Goal: Register for event/course

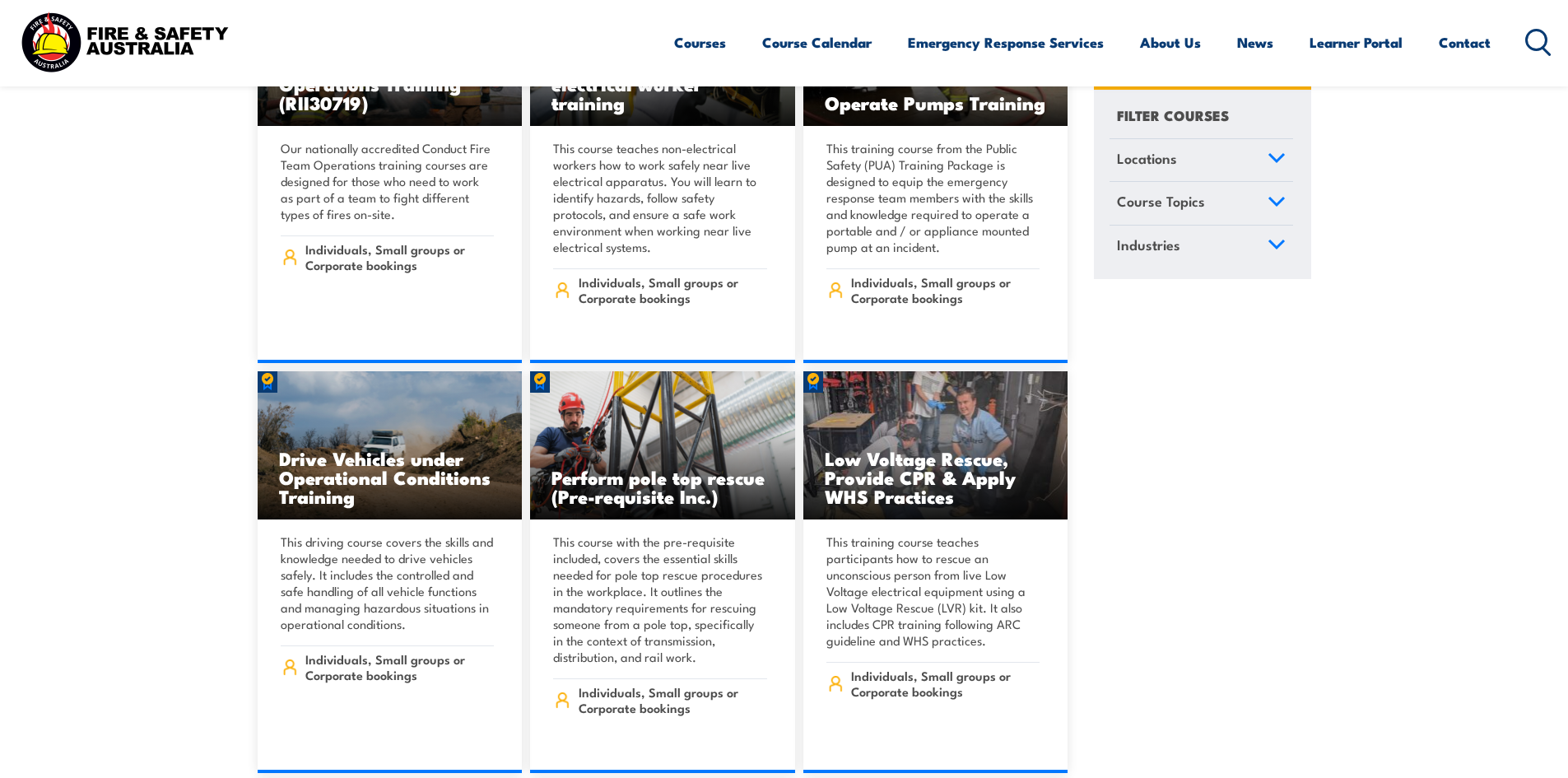
scroll to position [3458, 0]
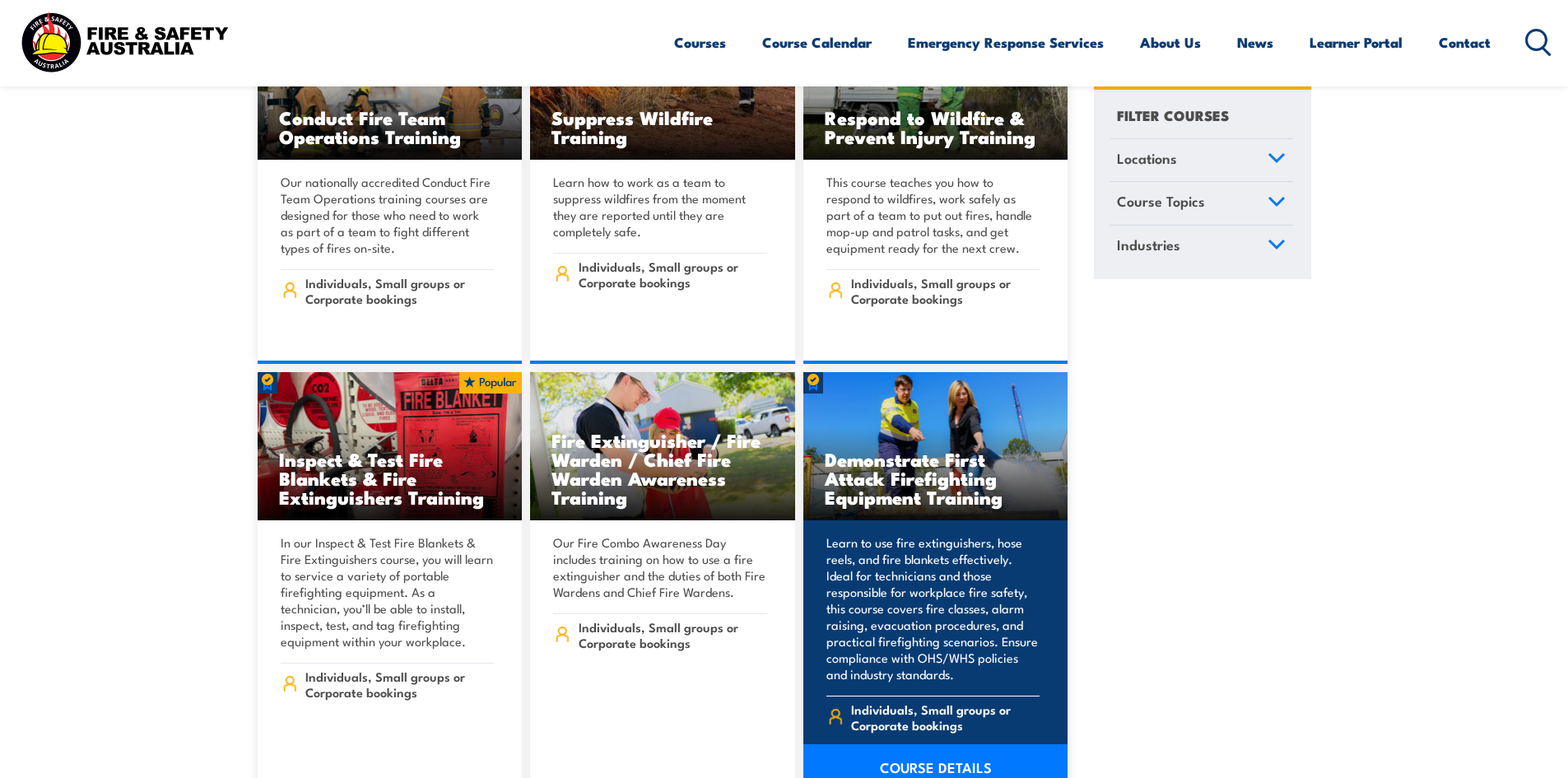
click at [946, 744] on link "COURSE DETAILS" at bounding box center [935, 767] width 265 height 46
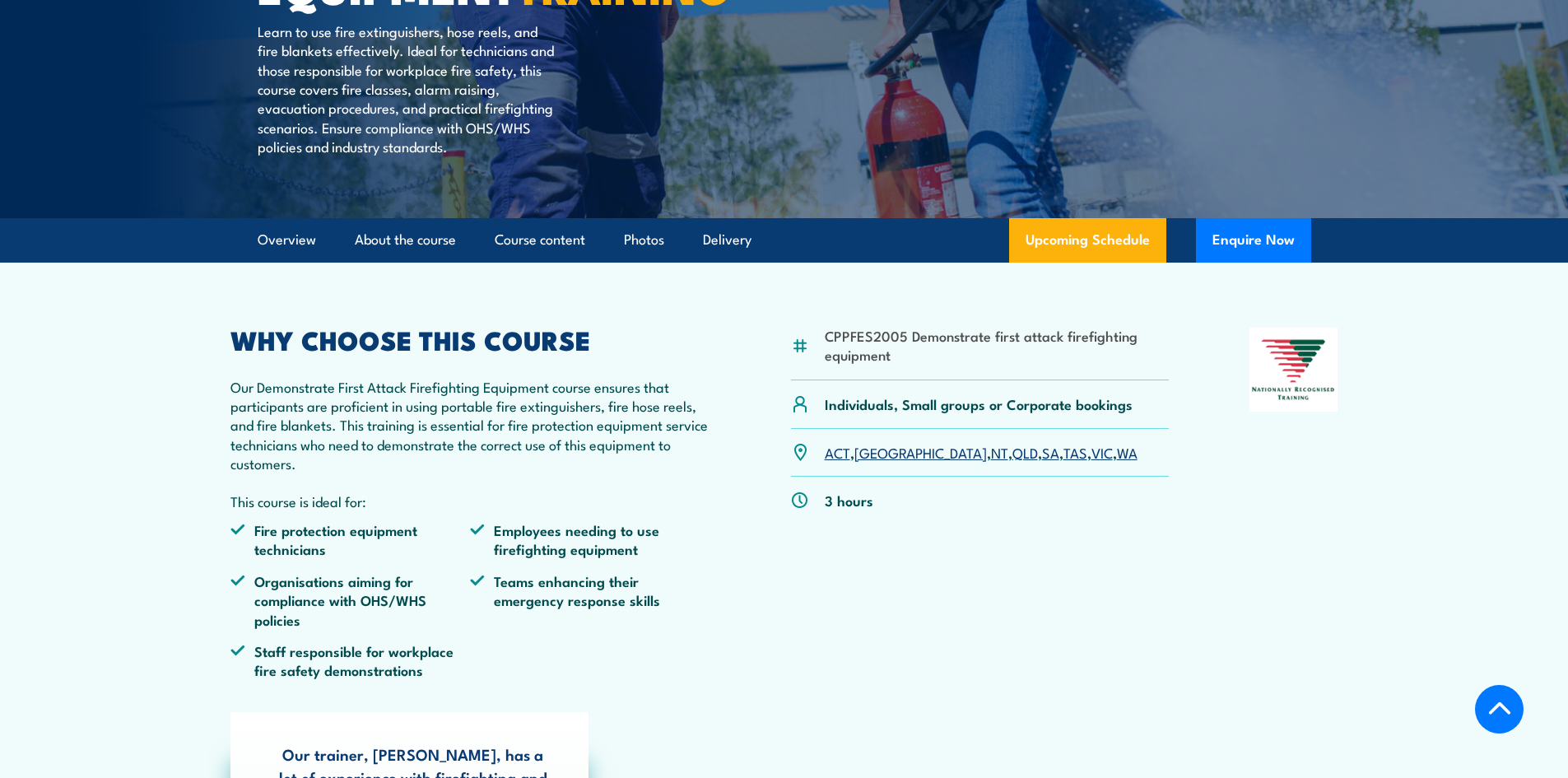
click at [1012, 462] on link "QLD" at bounding box center [1025, 452] width 26 height 20
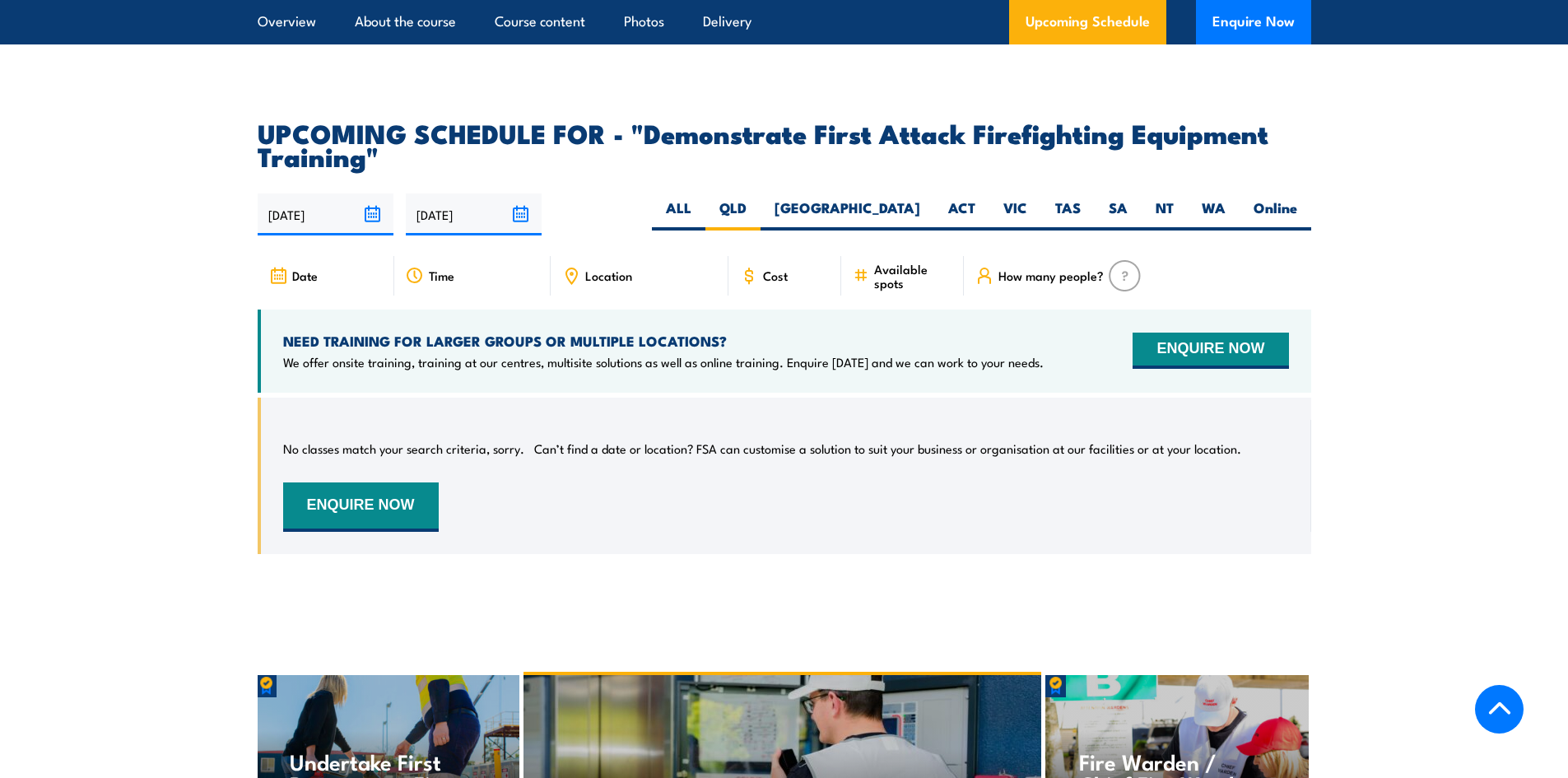
scroll to position [2739, 0]
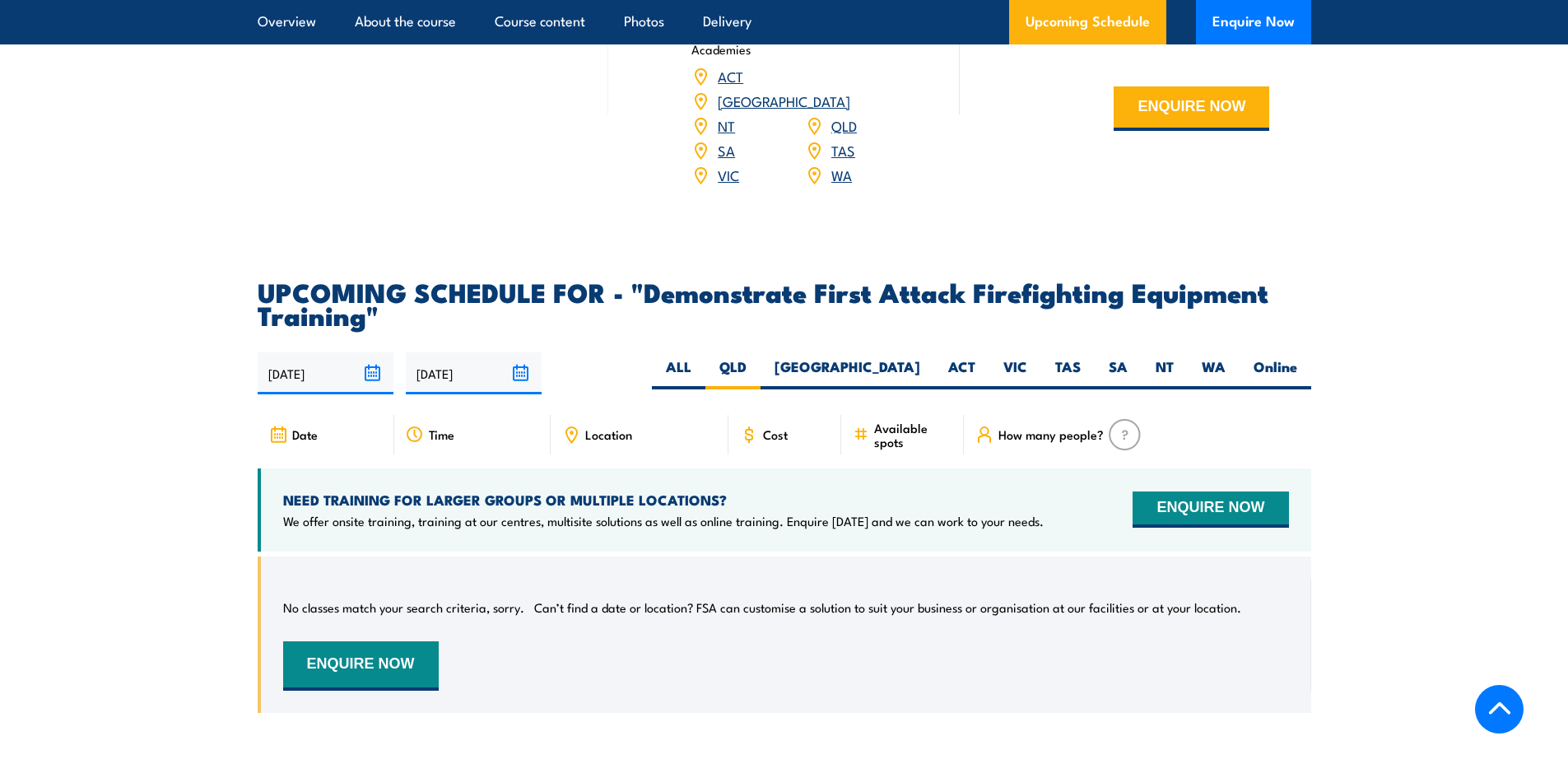
click at [343, 353] on input "[DATE]" at bounding box center [326, 373] width 136 height 42
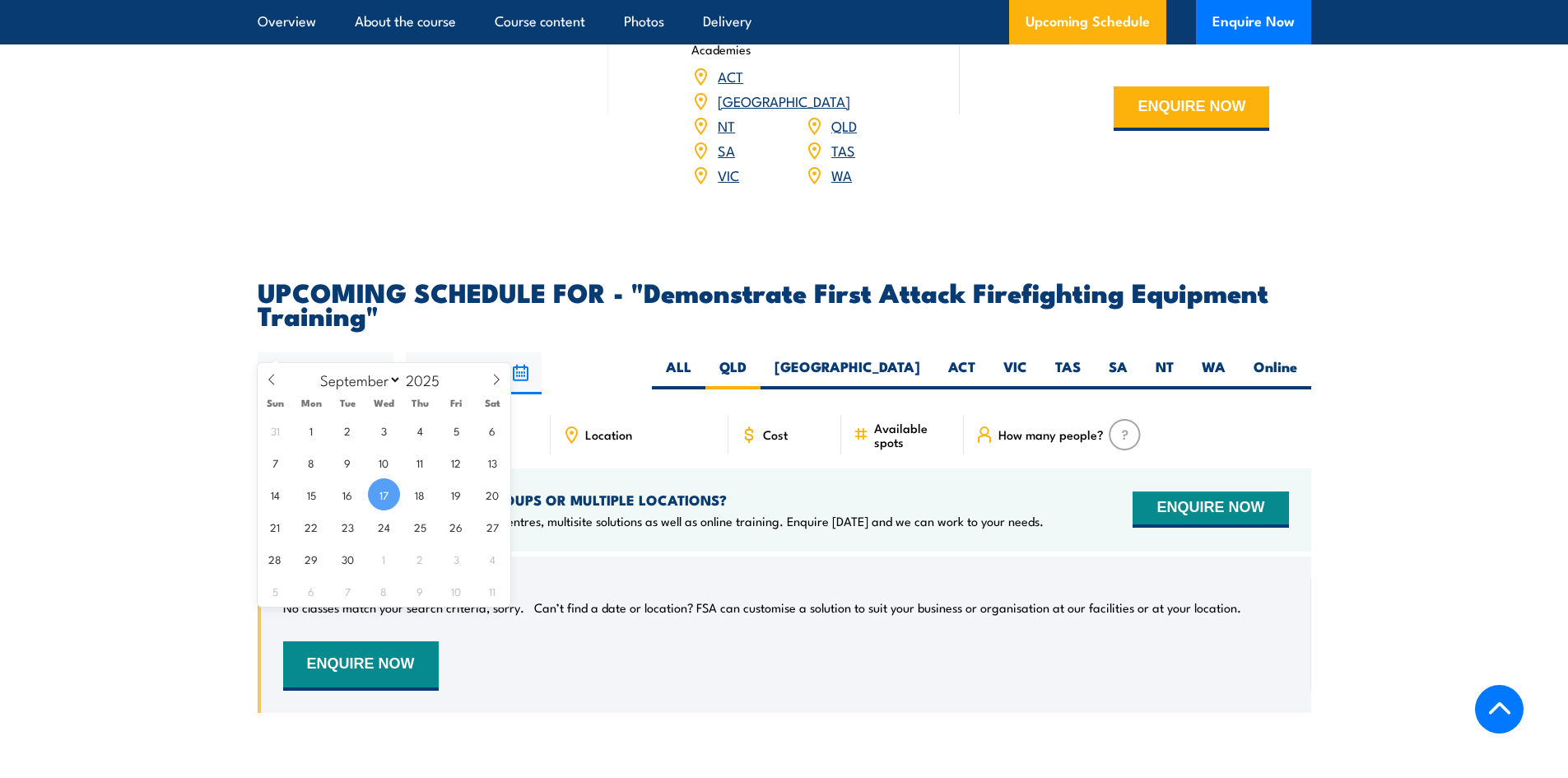
click at [383, 495] on span "17" at bounding box center [384, 494] width 32 height 32
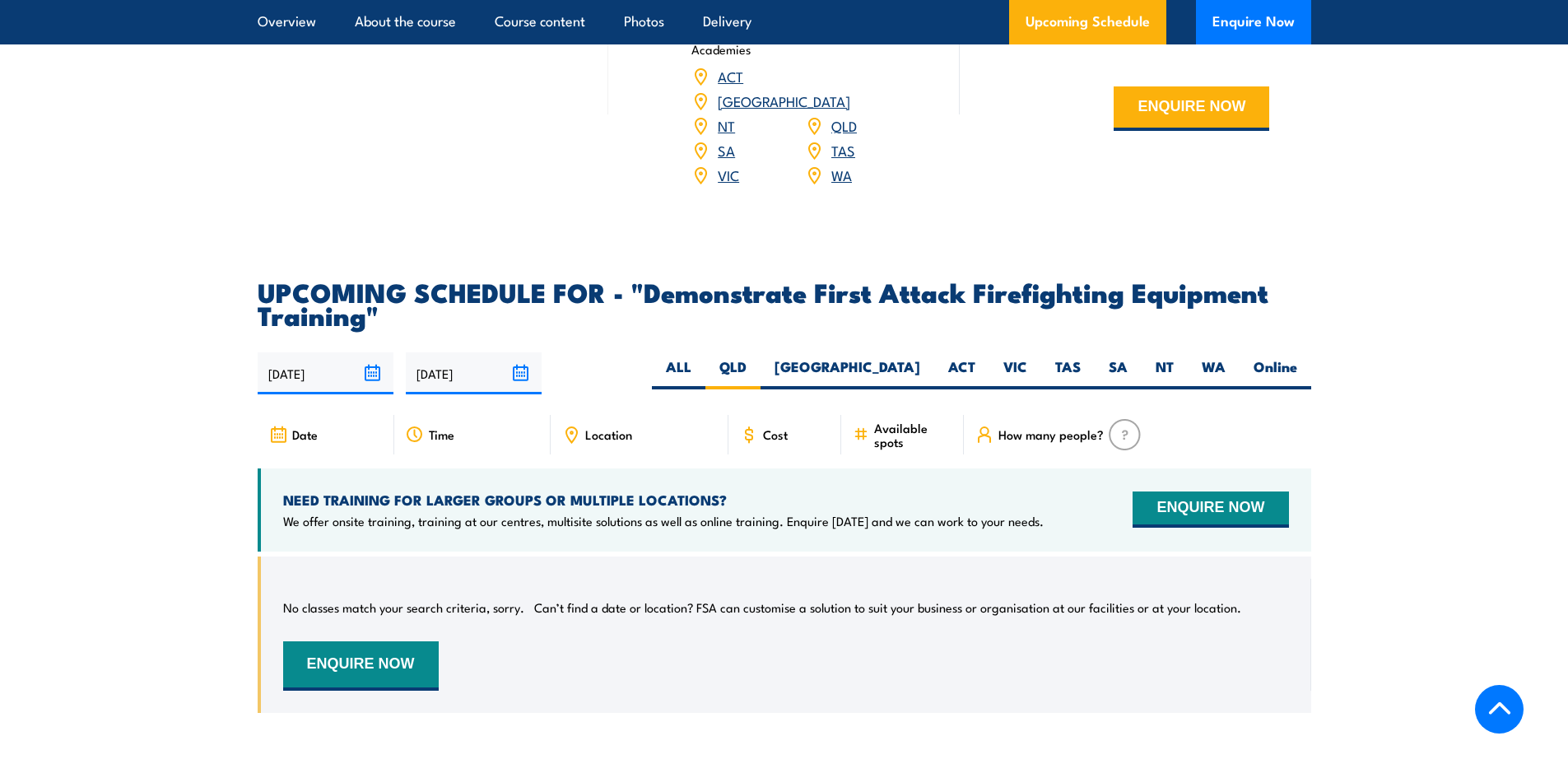
click at [516, 353] on input "[DATE]" at bounding box center [474, 373] width 136 height 42
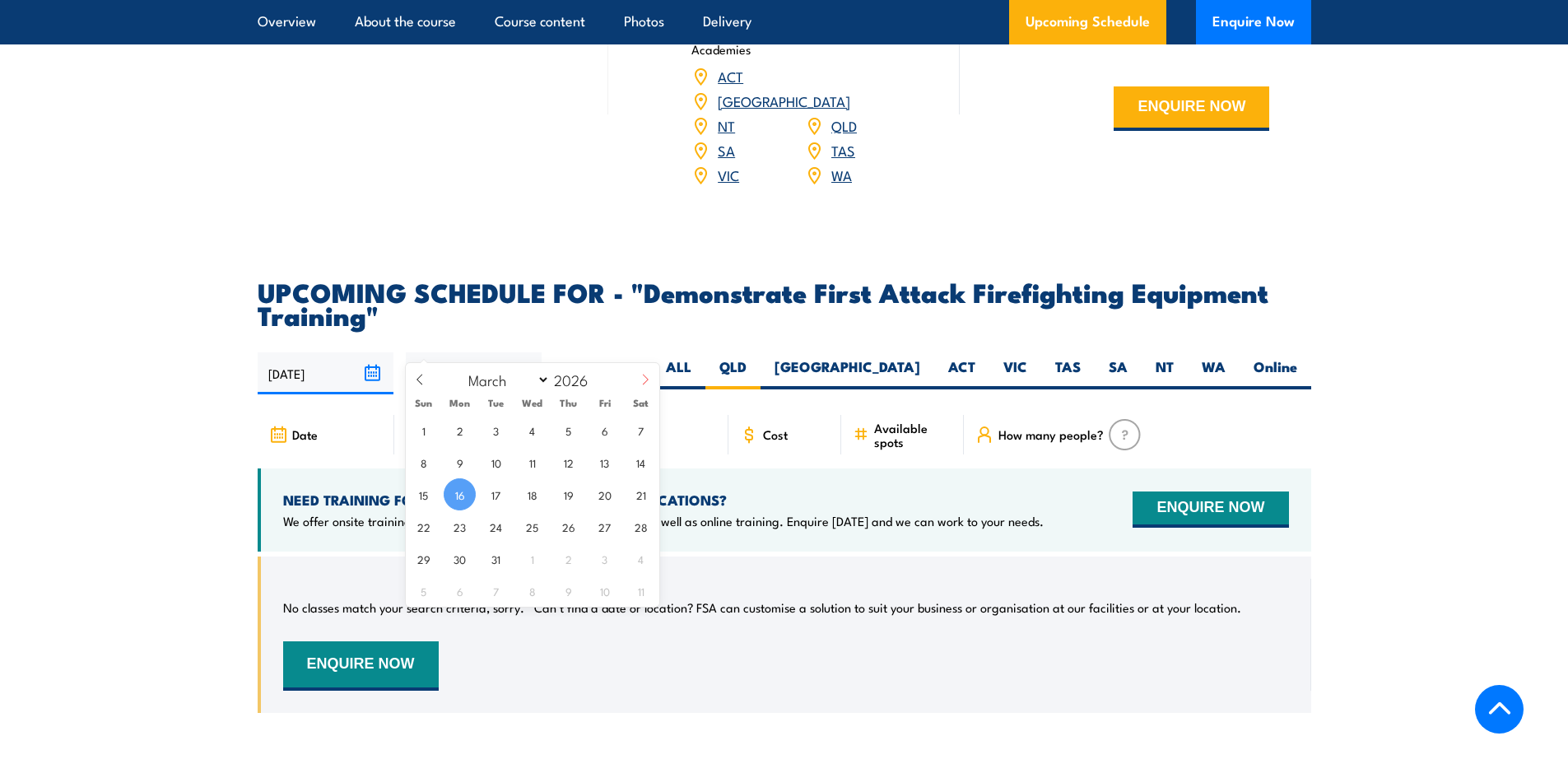
click at [640, 383] on icon at bounding box center [645, 379] width 11 height 11
select select "3"
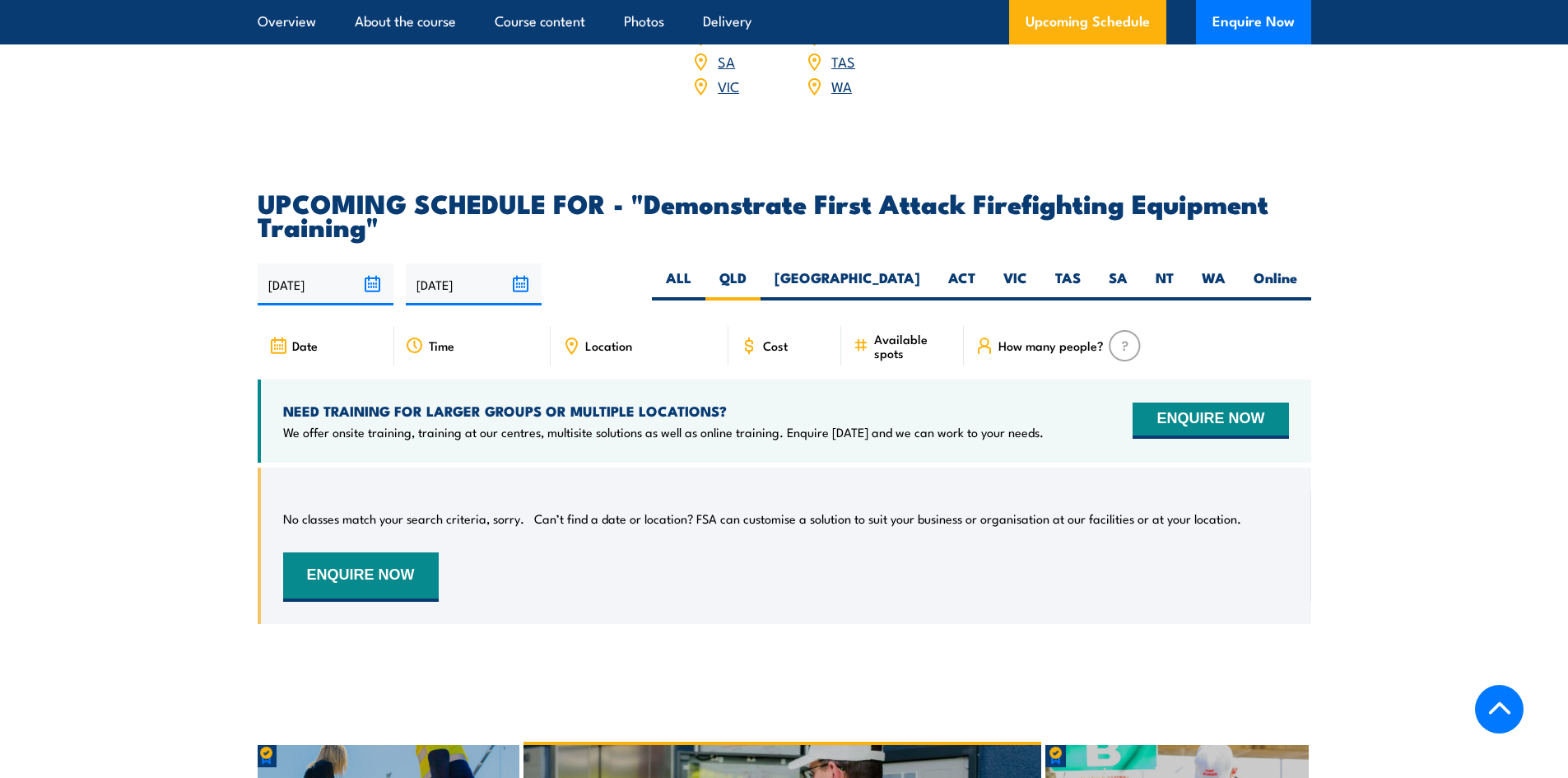
scroll to position [2820, 0]
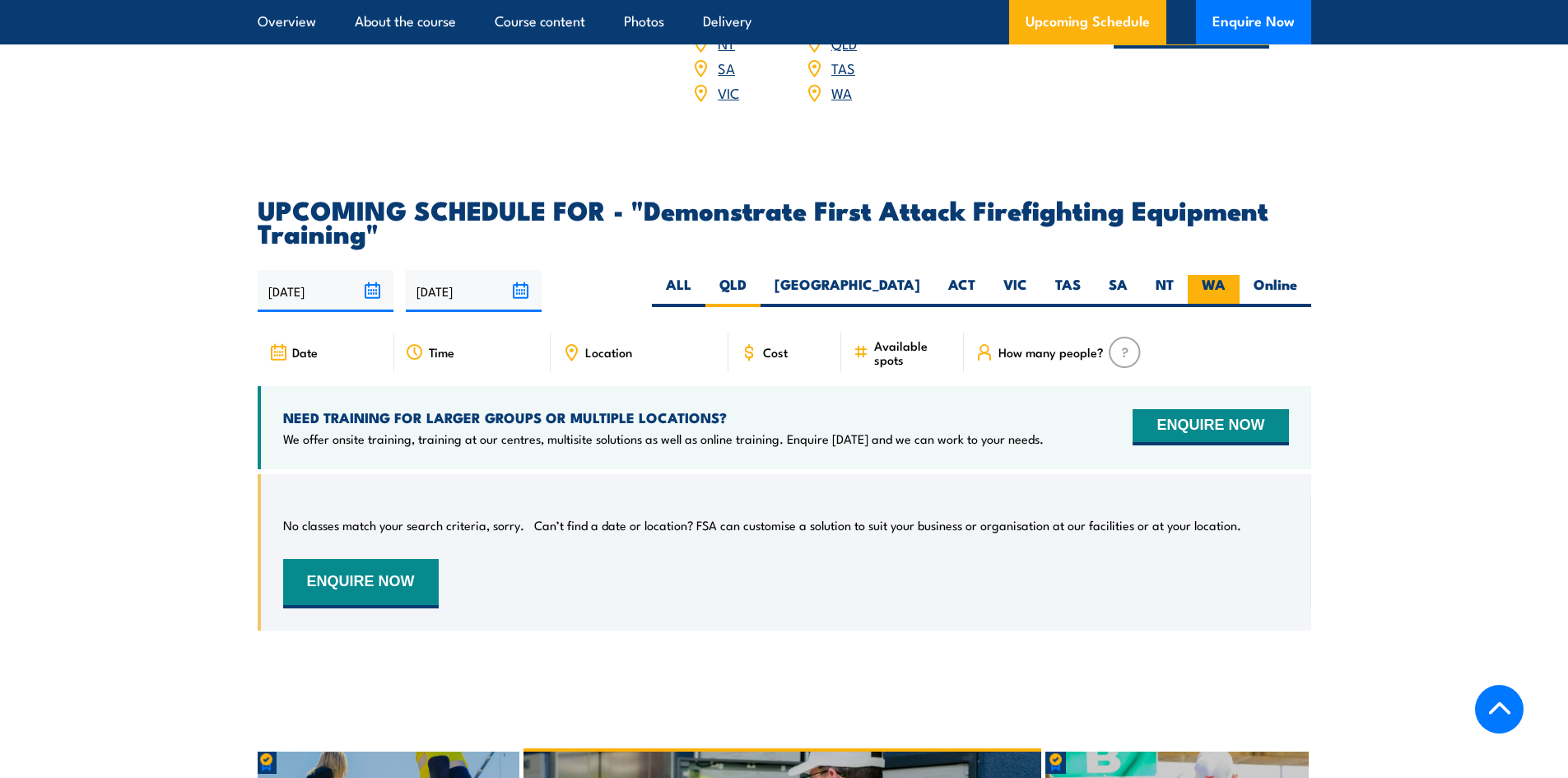
click at [1191, 275] on label "WA" at bounding box center [1213, 291] width 52 height 32
click at [1225, 275] on input "WA" at bounding box center [1230, 280] width 10 height 10
radio input "true"
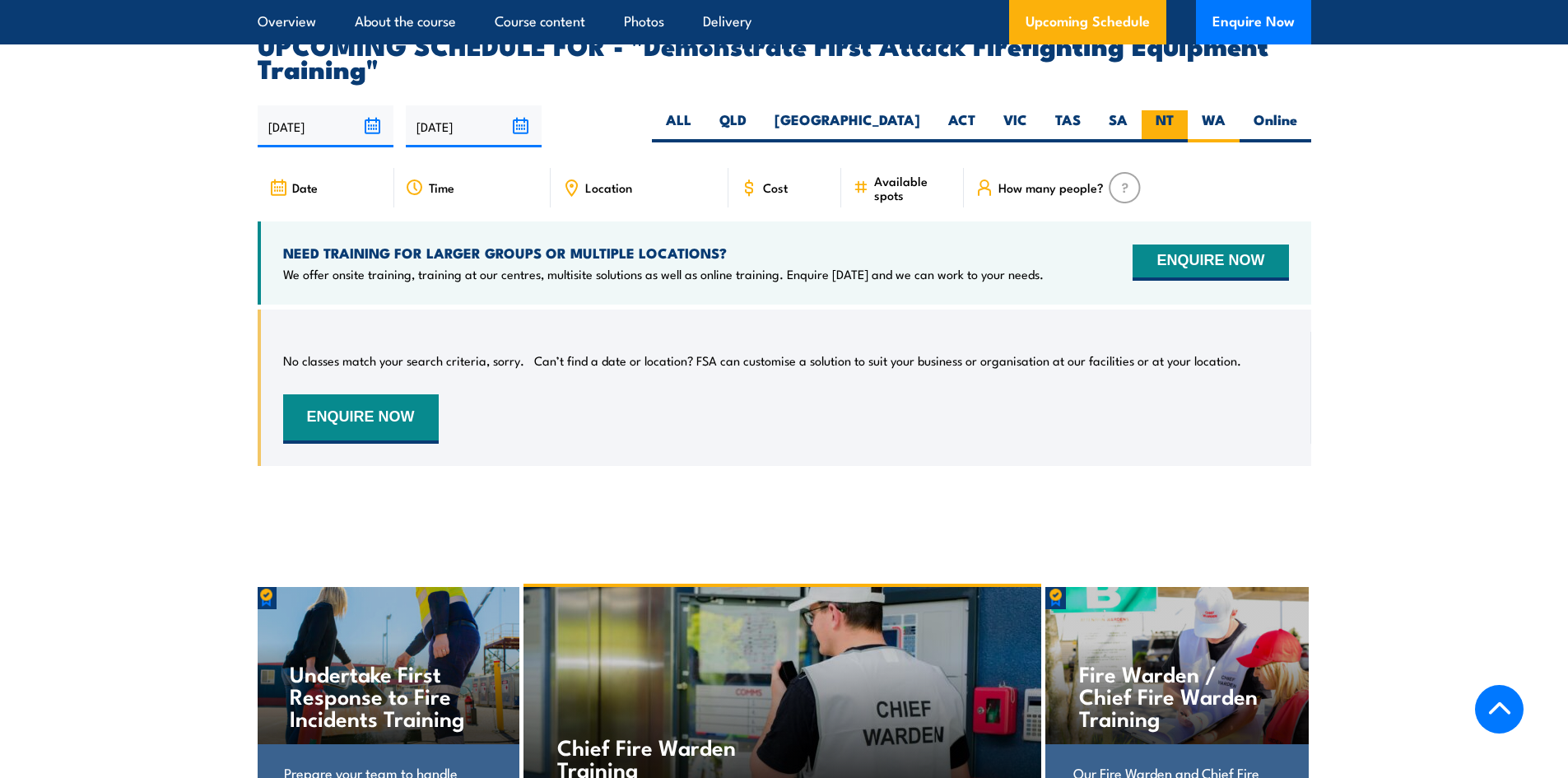
click at [1159, 110] on label "NT" at bounding box center [1164, 126] width 46 height 32
click at [1173, 110] on input "NT" at bounding box center [1178, 116] width 10 height 10
radio input "true"
